Goal: Transaction & Acquisition: Purchase product/service

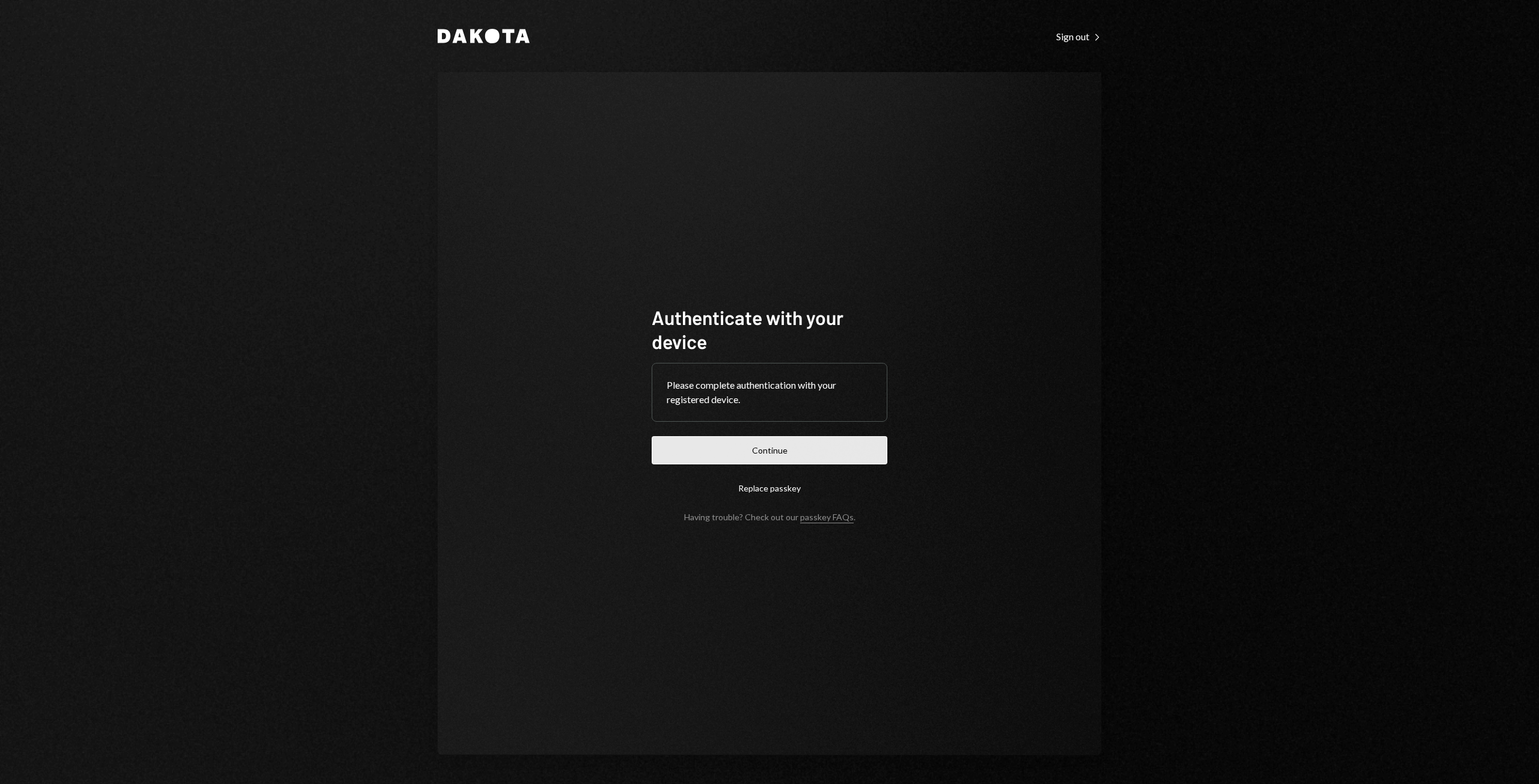
click at [717, 444] on button "Continue" at bounding box center [770, 450] width 236 height 28
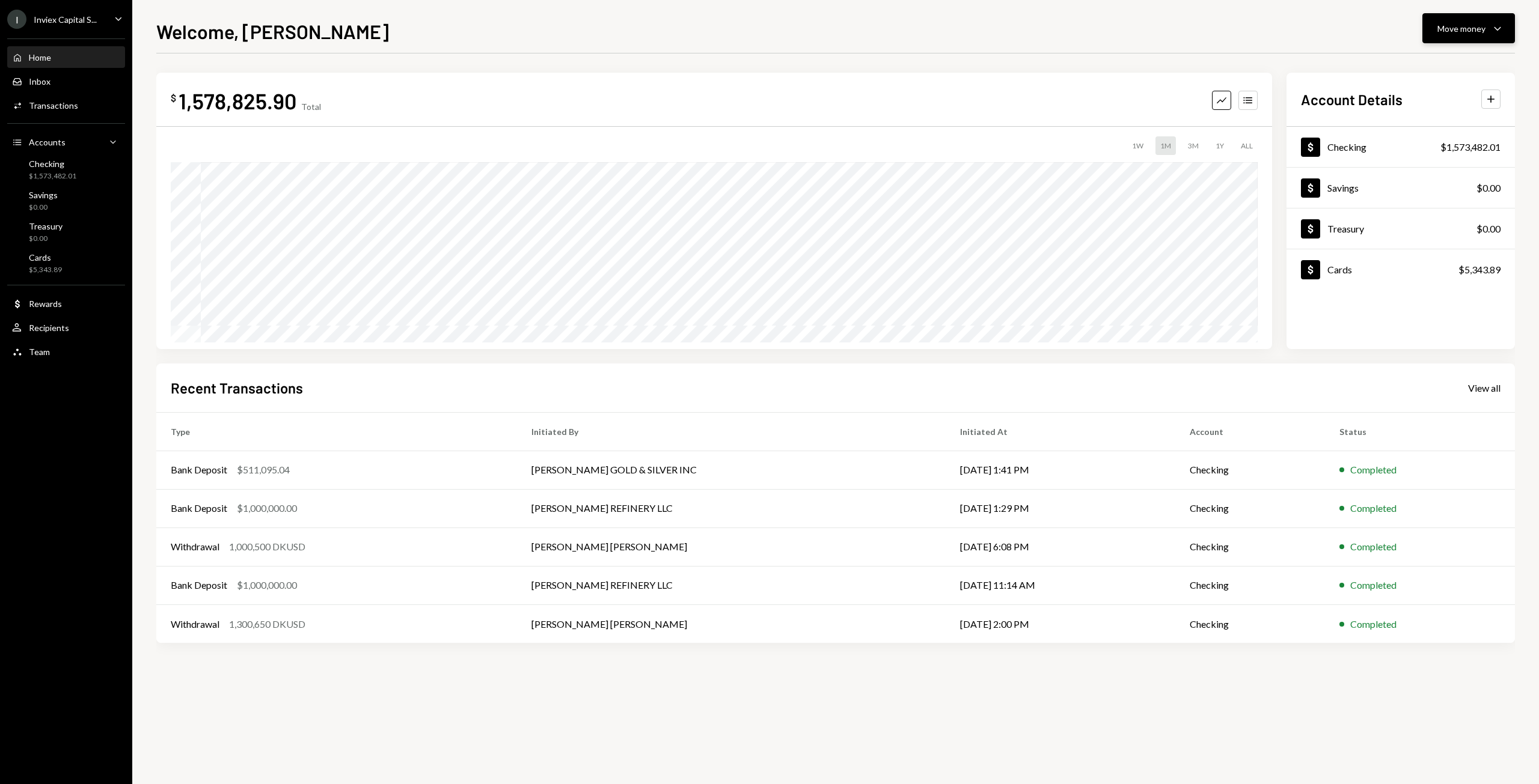
click at [1458, 31] on div "Move money" at bounding box center [1462, 28] width 48 height 12
click at [1429, 67] on div "Send" at bounding box center [1459, 64] width 88 height 12
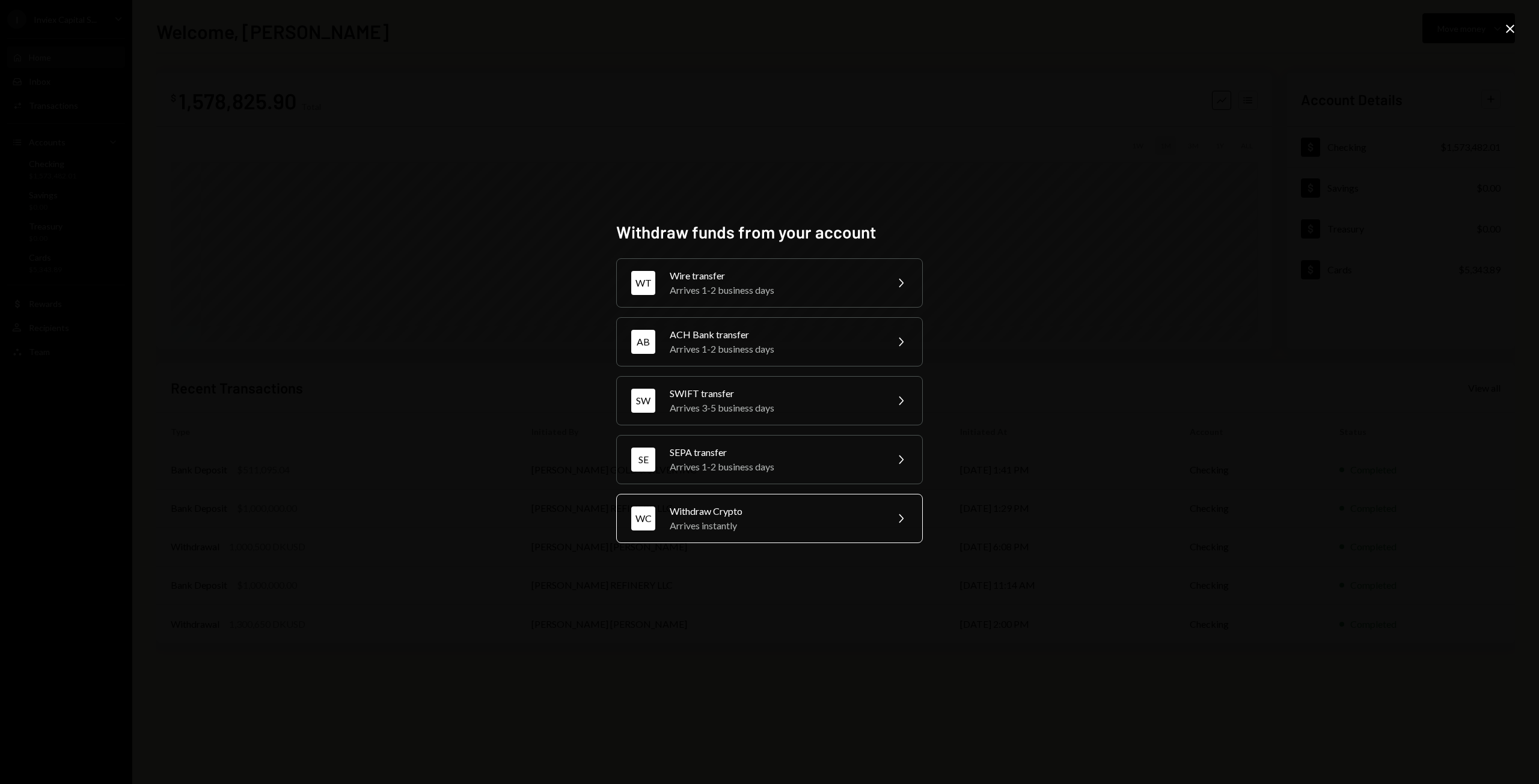
click at [717, 522] on div "Arrives instantly" at bounding box center [774, 525] width 209 height 15
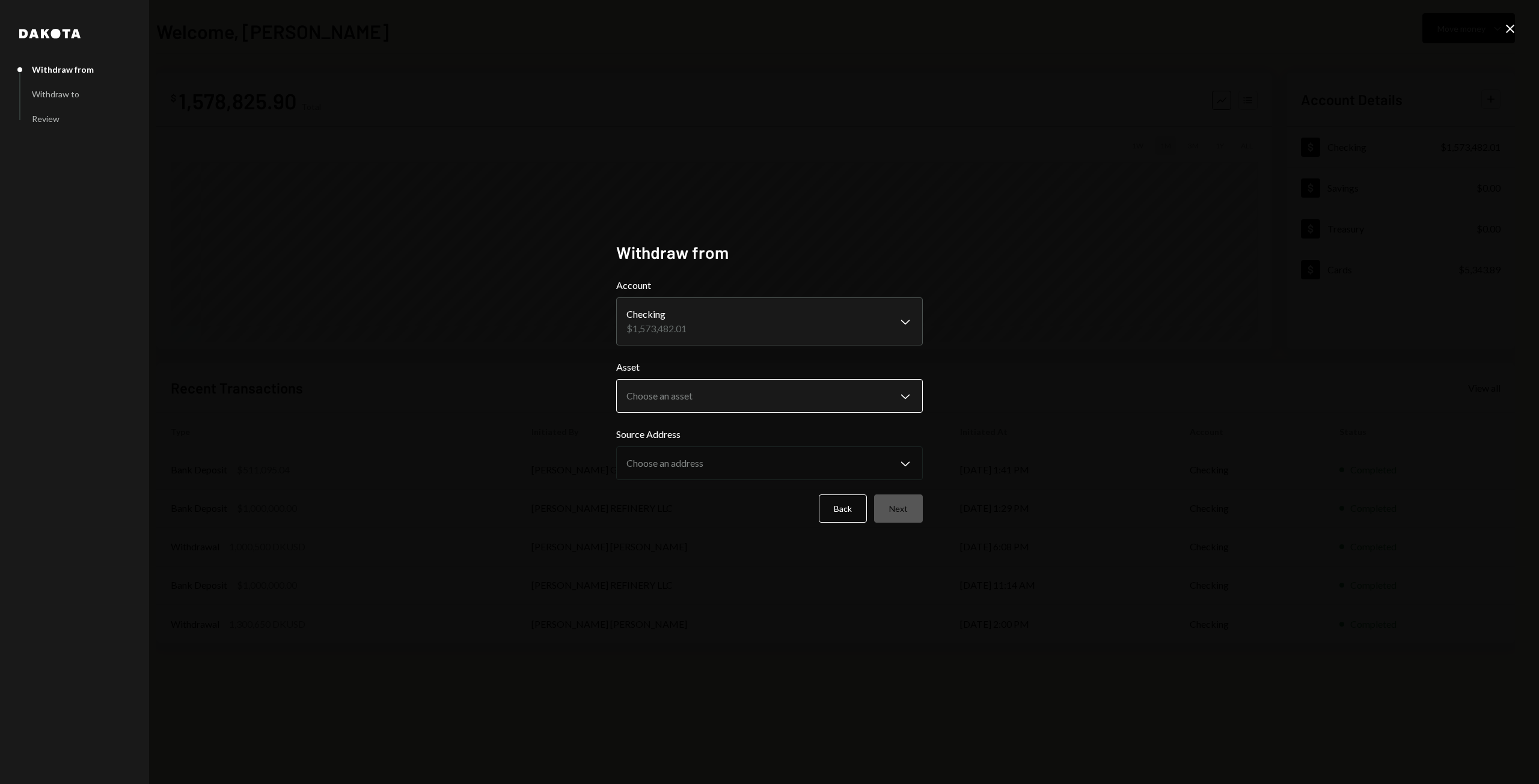
click at [669, 407] on body "I Inviex Capital S... Caret Down Home Home Inbox Inbox Activities Transactions …" at bounding box center [769, 392] width 1539 height 784
select select "*****"
click at [684, 462] on body "I Inviex Capital S... Caret Down Home Home Inbox Inbox Activities Transactions …" at bounding box center [769, 392] width 1539 height 784
click at [715, 505] on div "Back Next" at bounding box center [769, 508] width 306 height 28
click at [913, 507] on button "Next" at bounding box center [899, 508] width 49 height 28
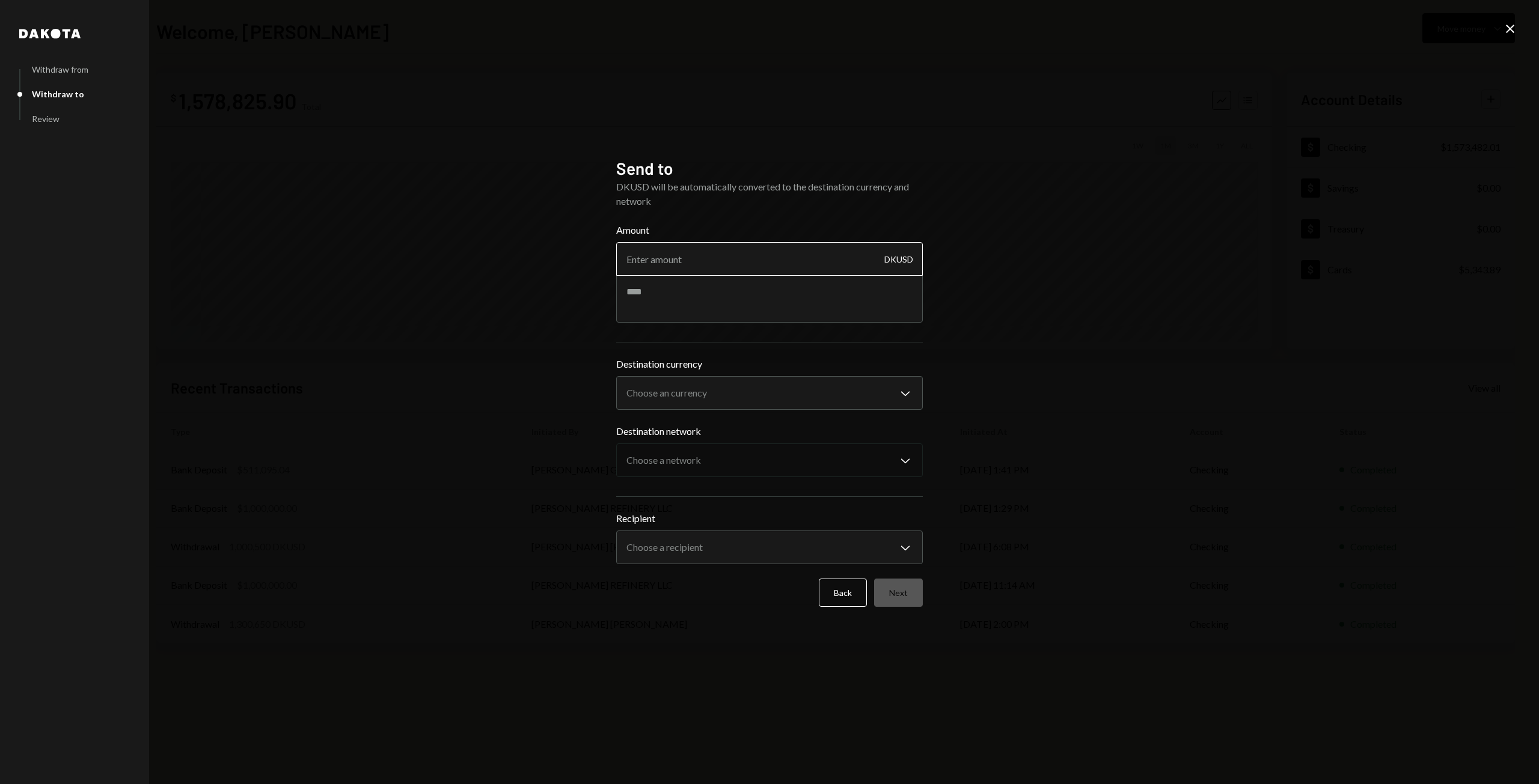
click at [695, 272] on input "Amount" at bounding box center [769, 259] width 306 height 34
type input "1500000"
click at [673, 392] on body "I Inviex Capital S... Caret Down Home Home Inbox Inbox Activities Transactions …" at bounding box center [769, 392] width 1539 height 784
select select "****"
click at [662, 468] on body "I Inviex Capital S... Caret Down Home Home Inbox Inbox Activities Transactions …" at bounding box center [769, 392] width 1539 height 784
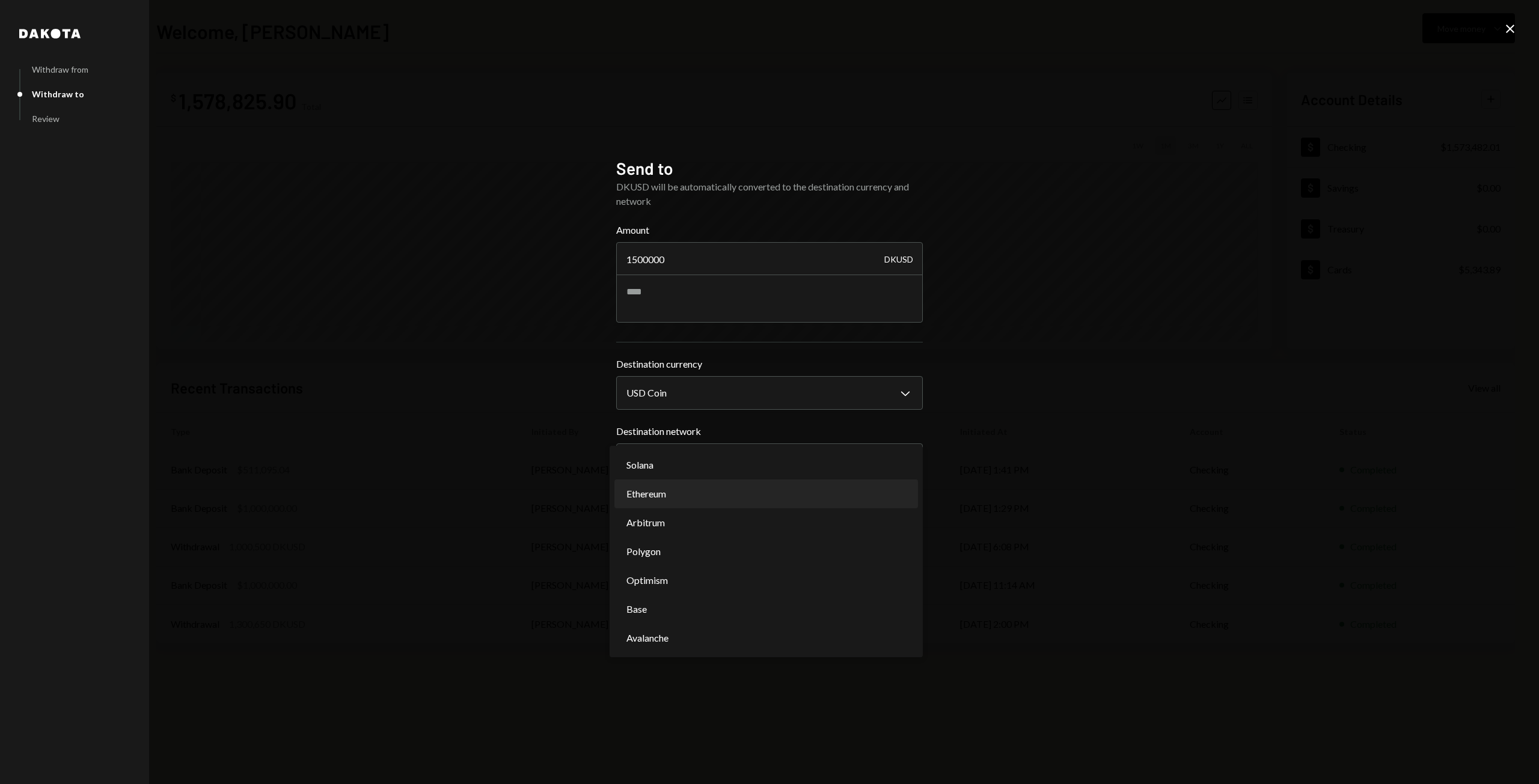
select select "**********"
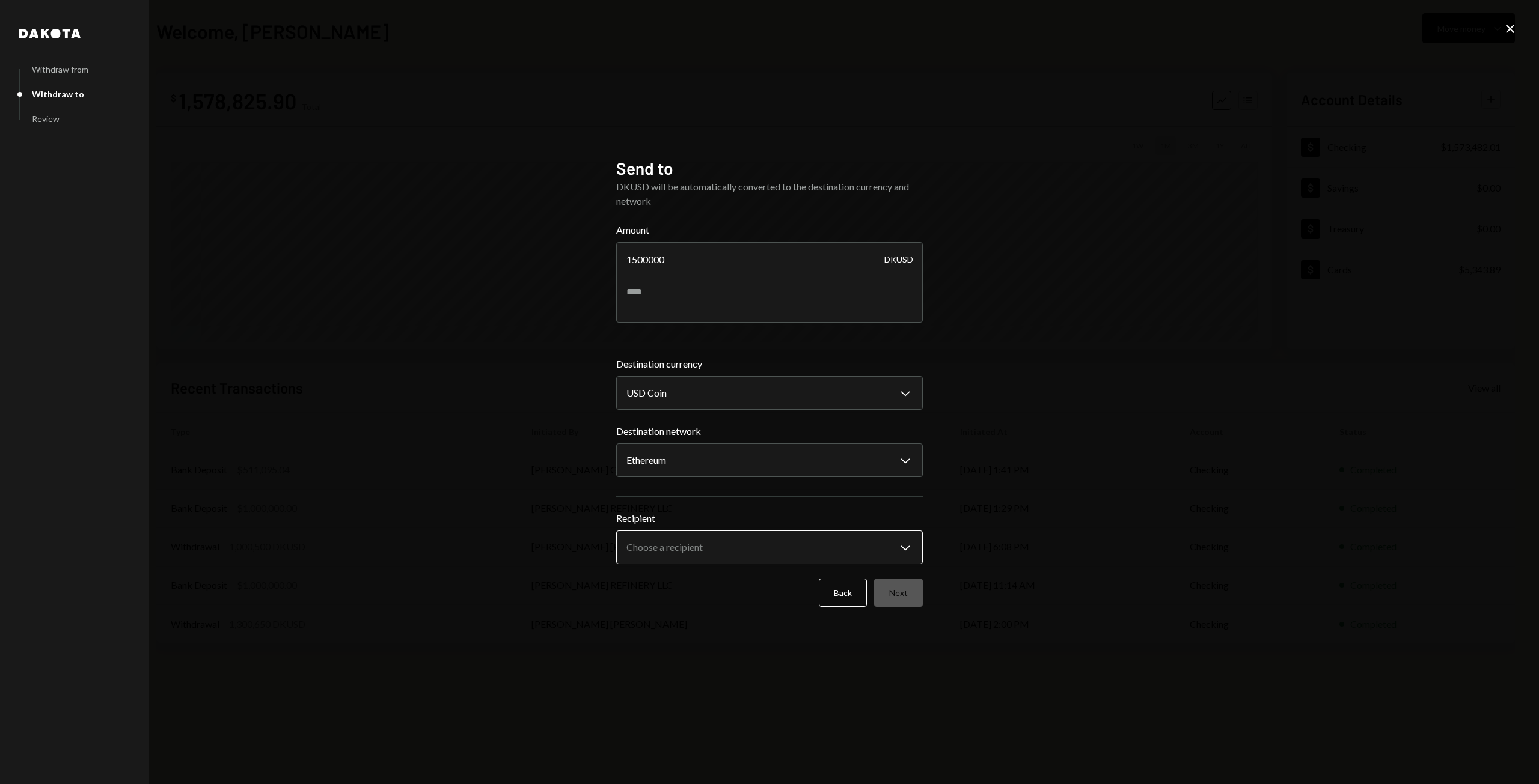
click at [671, 541] on body "I Inviex Capital S... Caret Down Home Home Inbox Inbox Activities Transactions …" at bounding box center [769, 392] width 1539 height 784
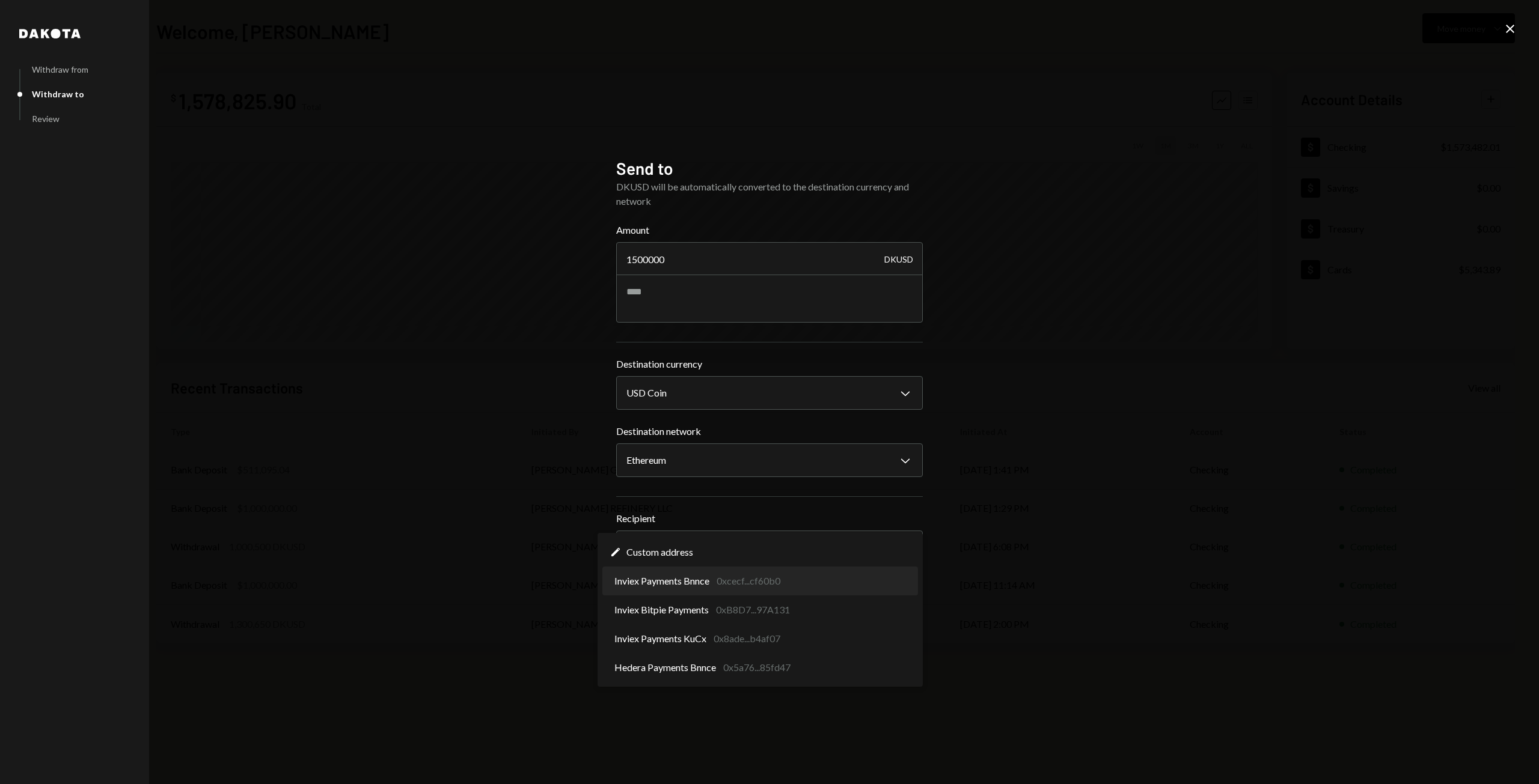
select select "**********"
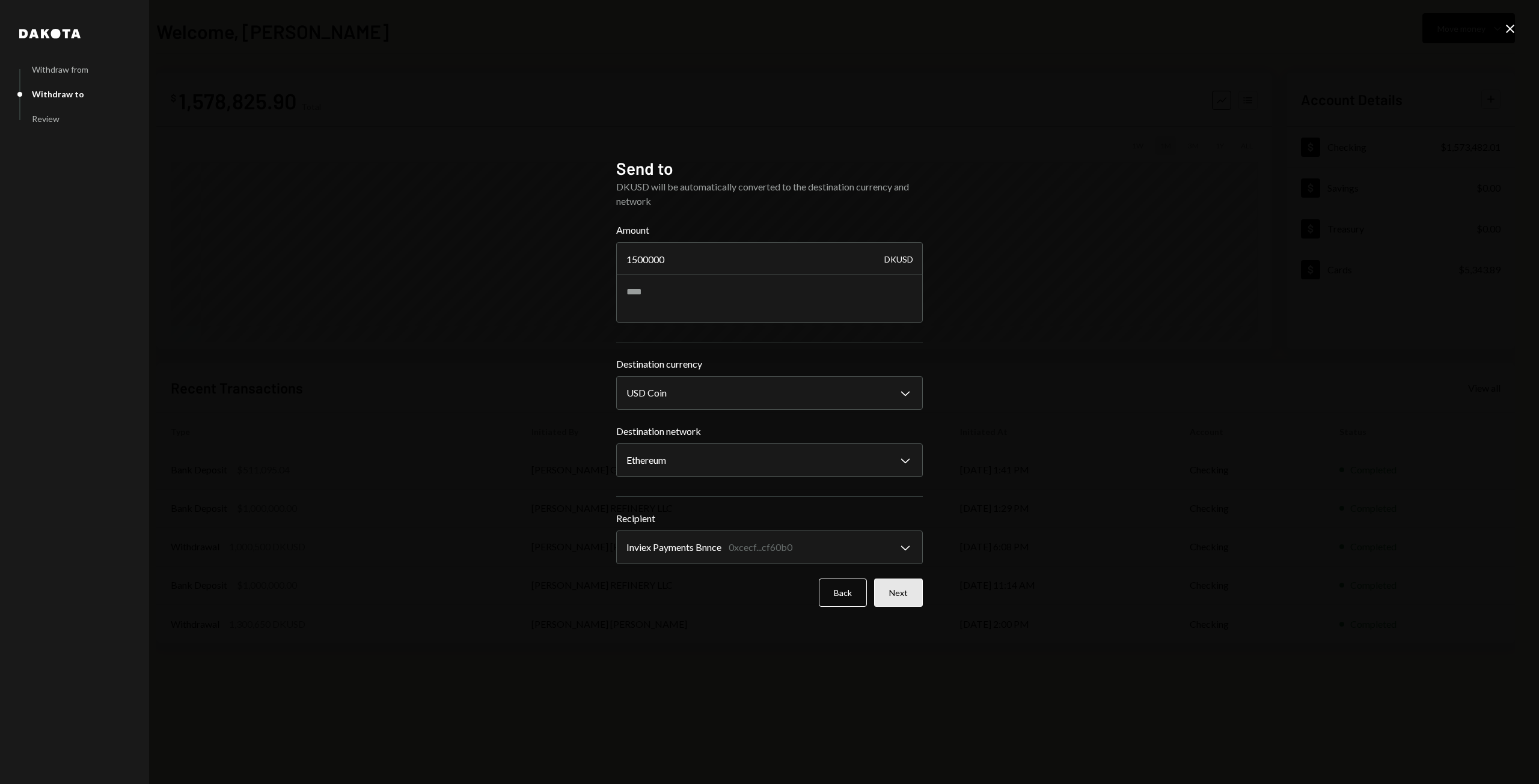
click at [892, 598] on button "Next" at bounding box center [899, 593] width 49 height 28
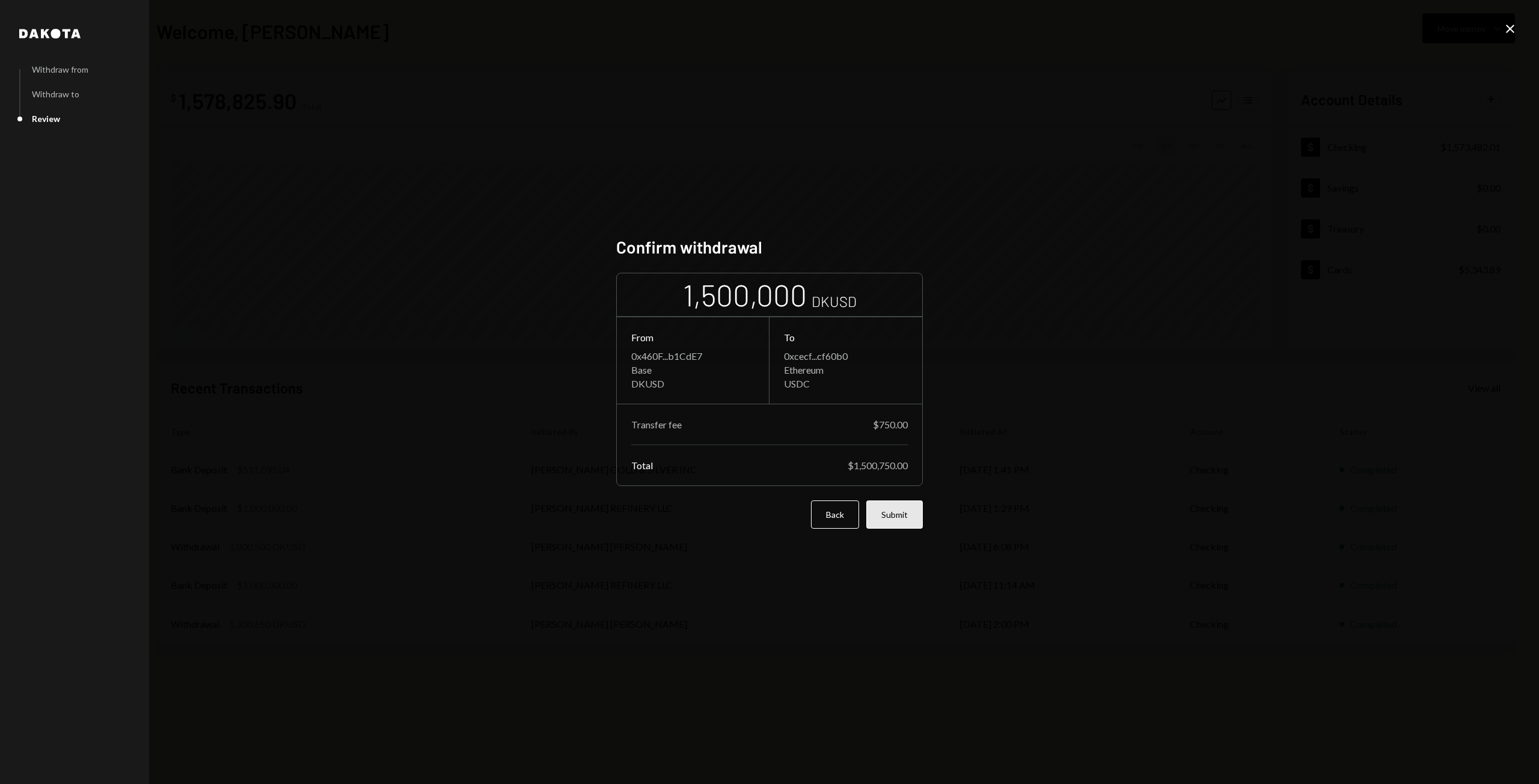
click at [893, 521] on button "Submit" at bounding box center [895, 514] width 57 height 28
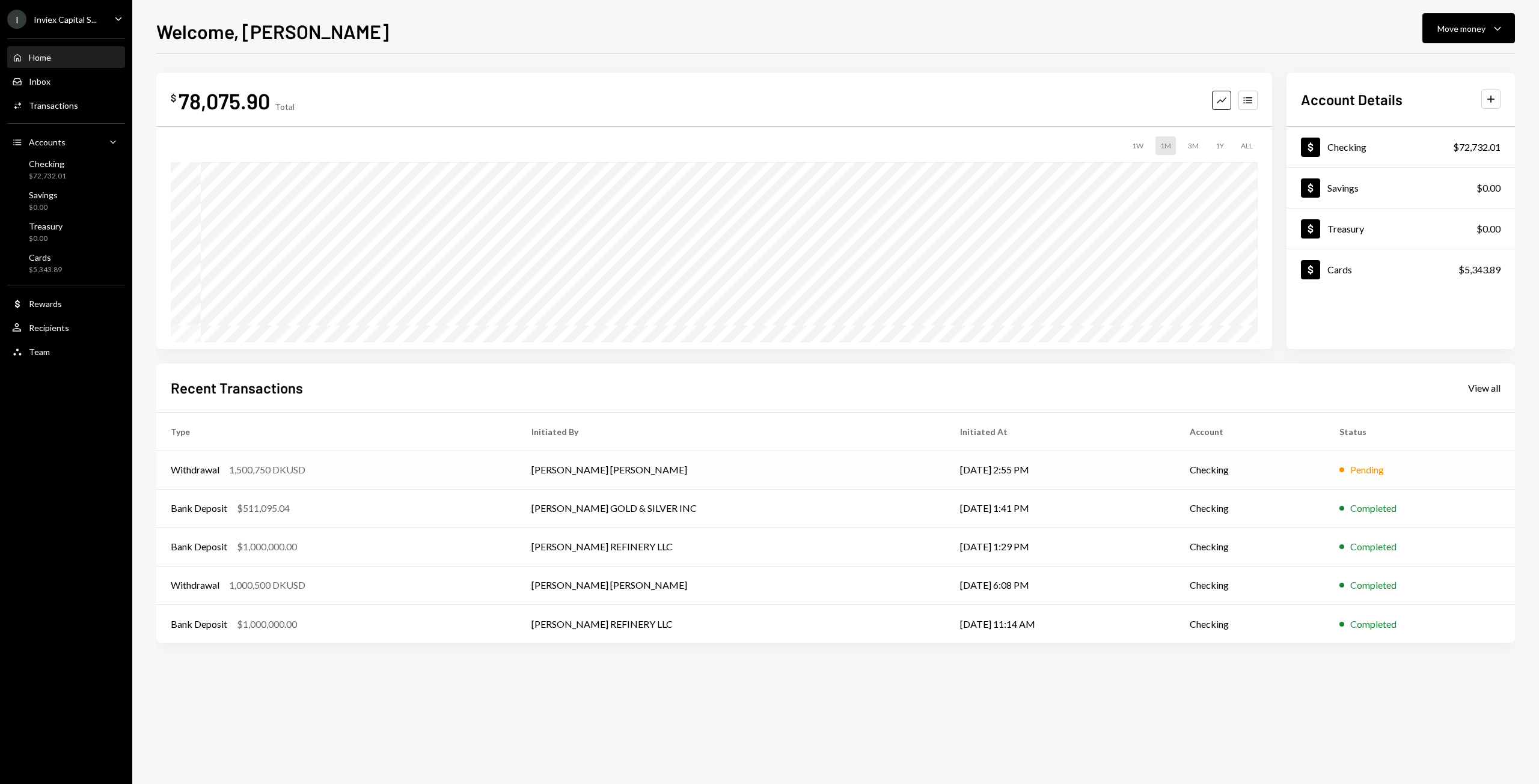
click at [686, 475] on td "Mohammad Parvez Masood" at bounding box center [732, 470] width 429 height 38
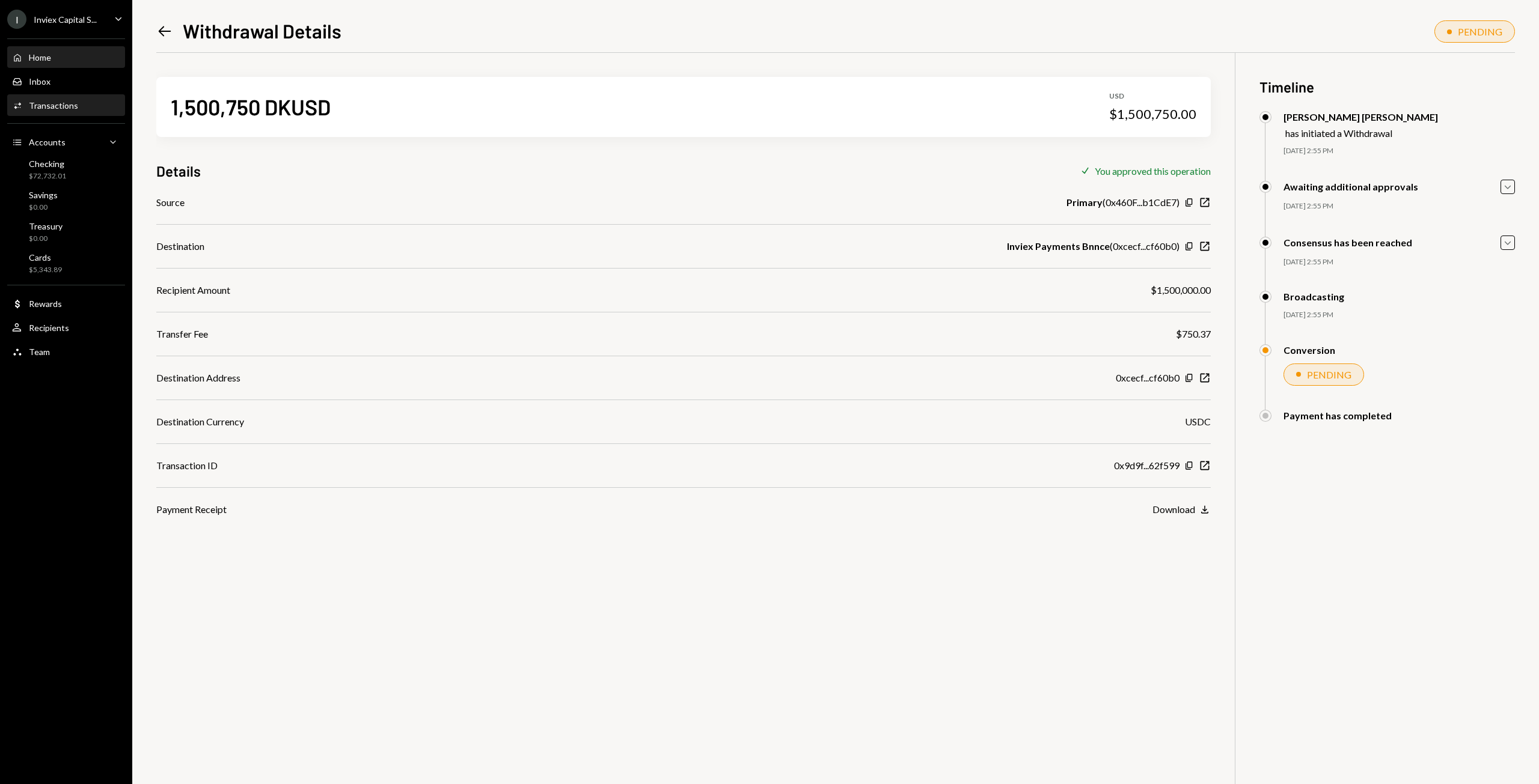
click at [26, 63] on div "Home Home" at bounding box center [31, 57] width 39 height 11
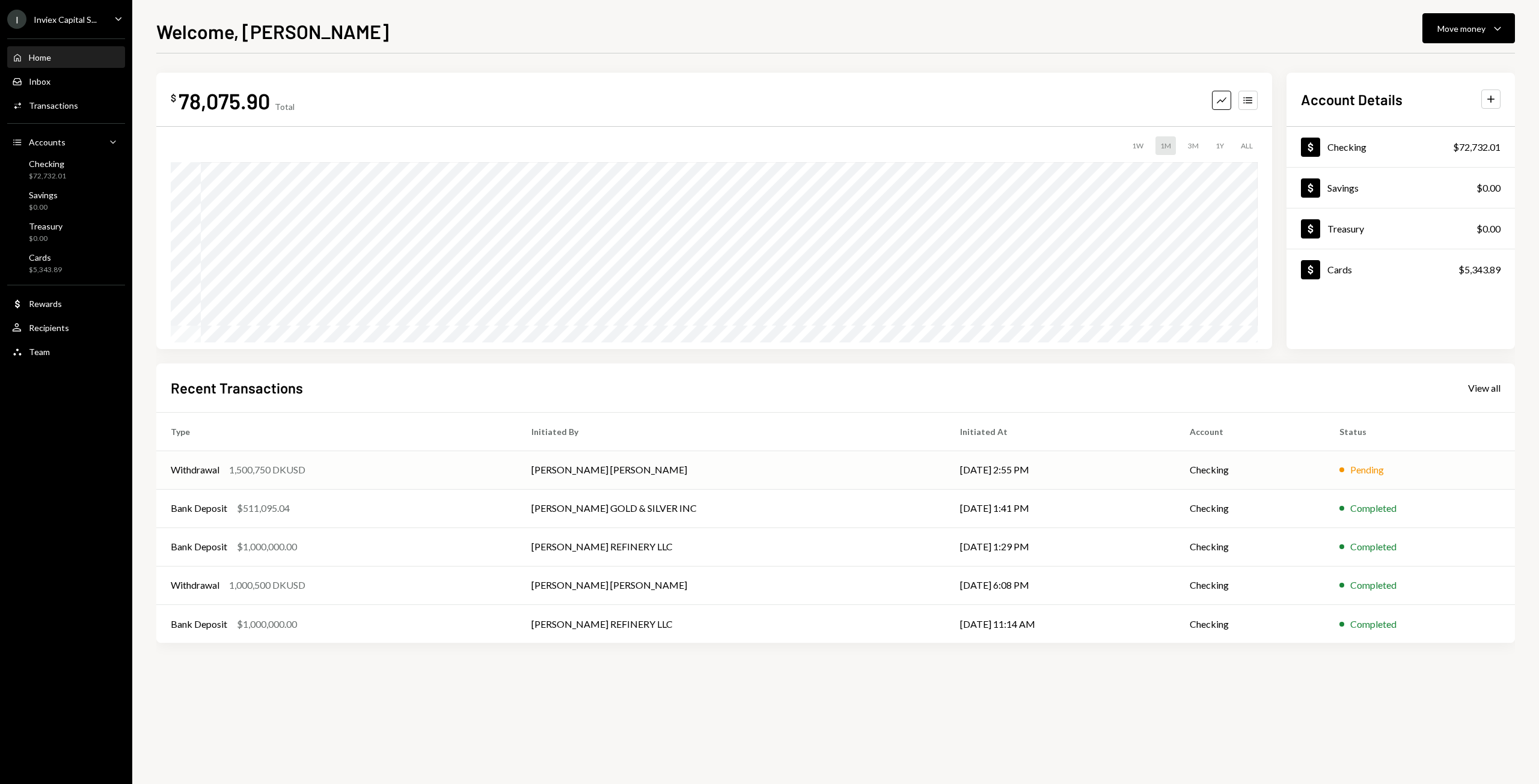
click at [281, 482] on td "Withdrawal 1,500,750 DKUSD" at bounding box center [336, 470] width 361 height 38
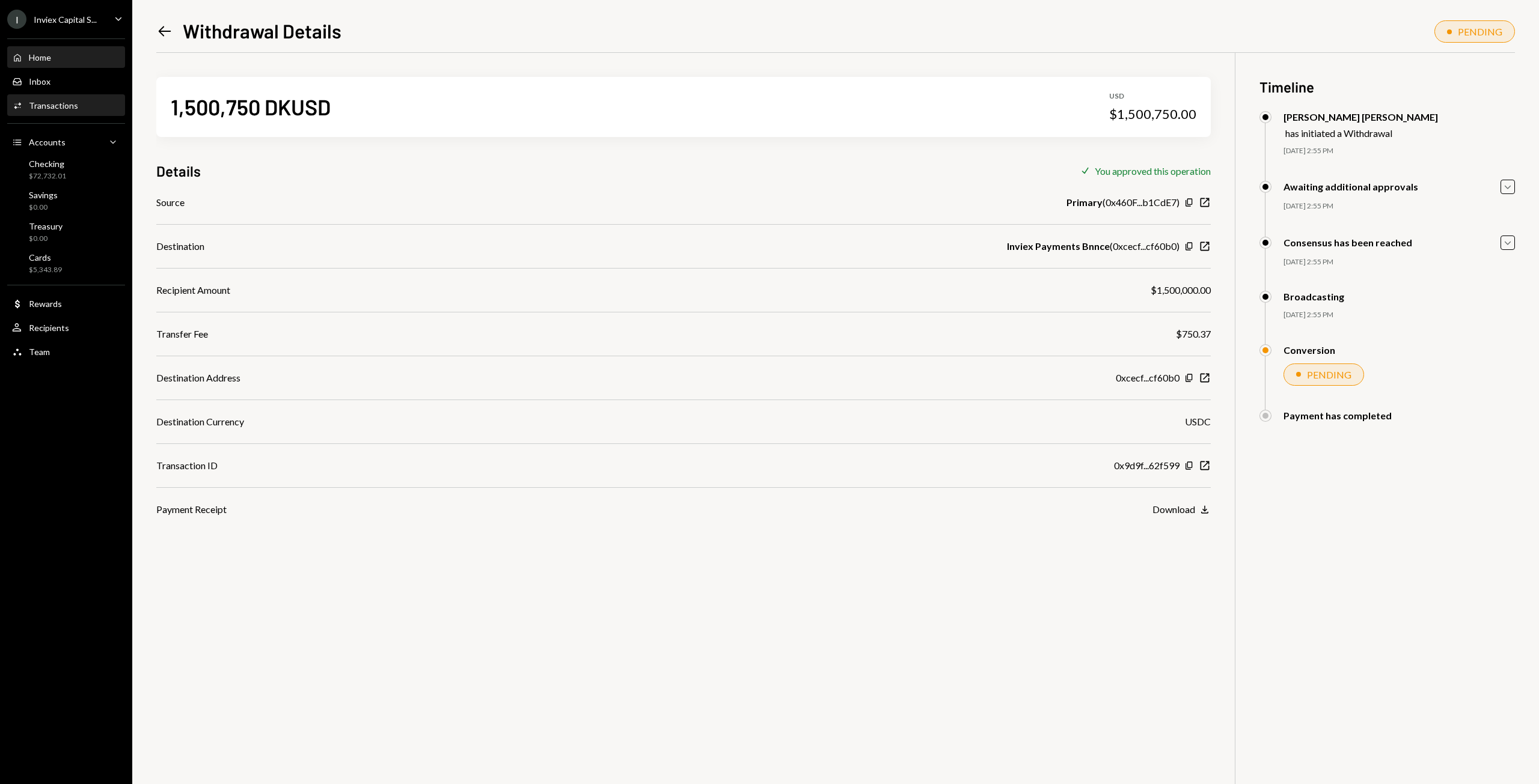
click at [34, 51] on div "Home Home" at bounding box center [66, 57] width 108 height 21
